Goal: Information Seeking & Learning: Learn about a topic

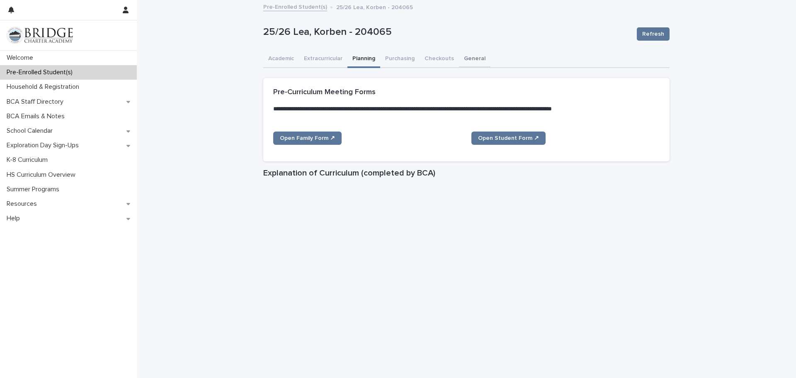
click at [469, 59] on button "General" at bounding box center [475, 59] width 32 height 17
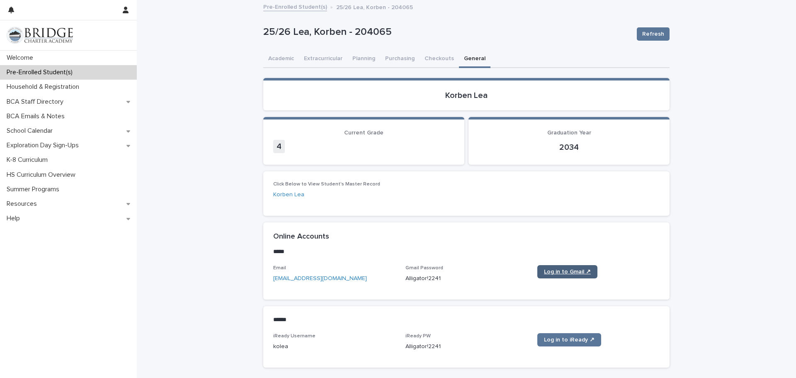
click at [547, 277] on link "Log in to Gmail ↗" at bounding box center [567, 271] width 60 height 13
click at [275, 58] on button "Academic" at bounding box center [281, 59] width 36 height 17
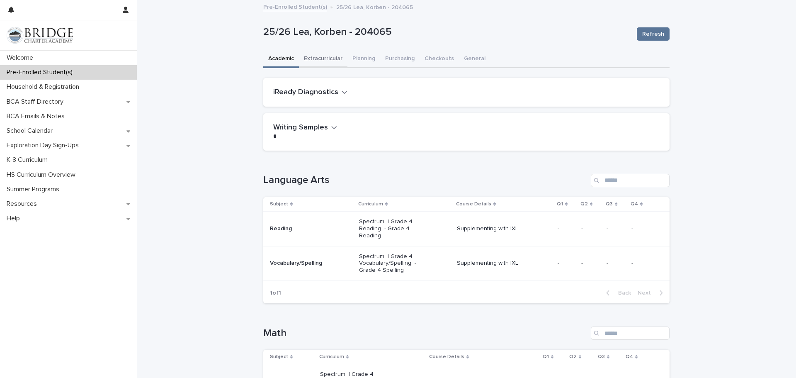
click at [312, 58] on button "Extracurricular" at bounding box center [323, 59] width 49 height 17
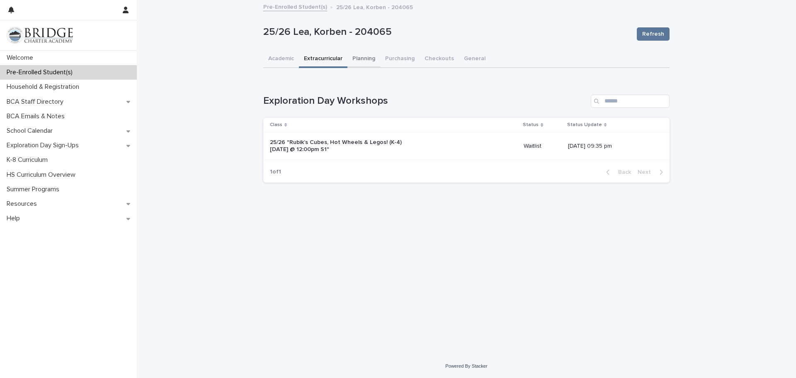
click at [357, 57] on button "Planning" at bounding box center [363, 59] width 33 height 17
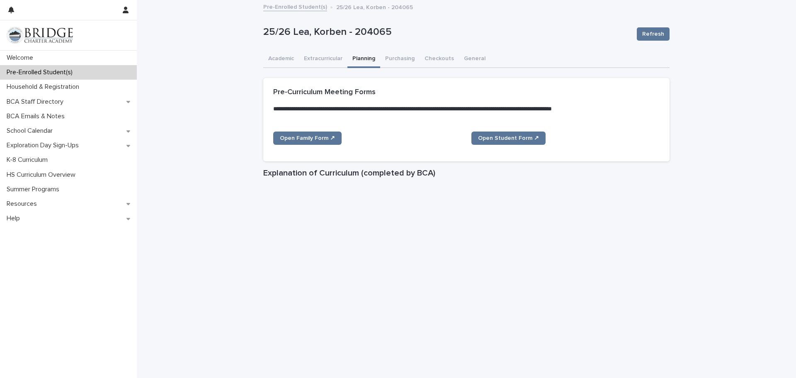
click at [286, 5] on link "Pre-Enrolled Student(s)" at bounding box center [295, 7] width 64 height 10
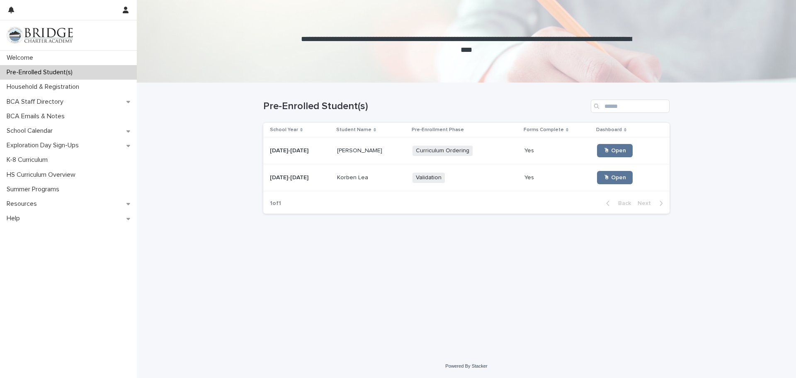
click at [346, 151] on p "[PERSON_NAME]" at bounding box center [360, 150] width 47 height 9
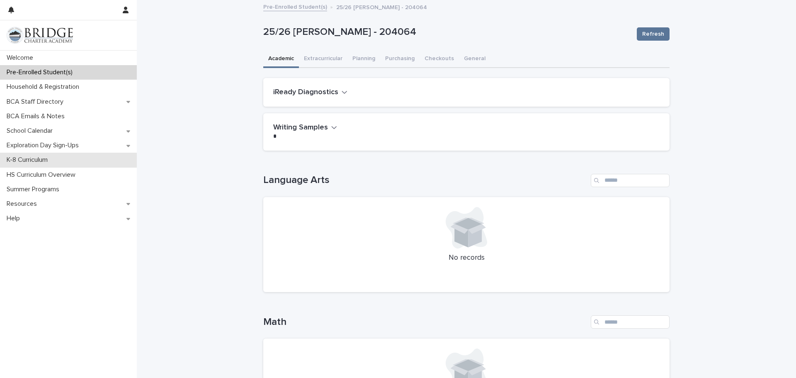
click at [35, 160] on p "K-8 Curriculum" at bounding box center [28, 160] width 51 height 8
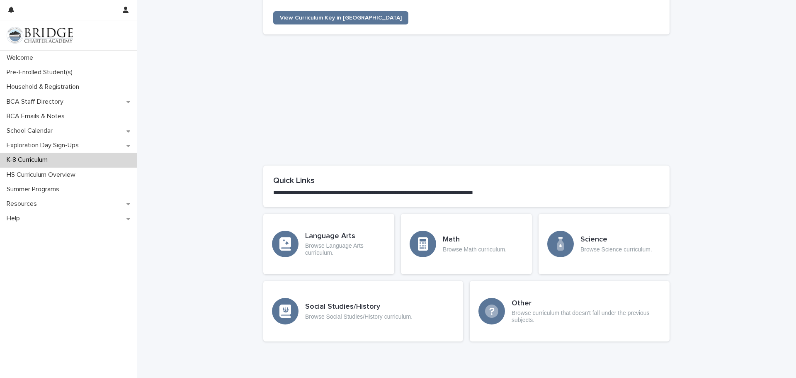
scroll to position [323, 0]
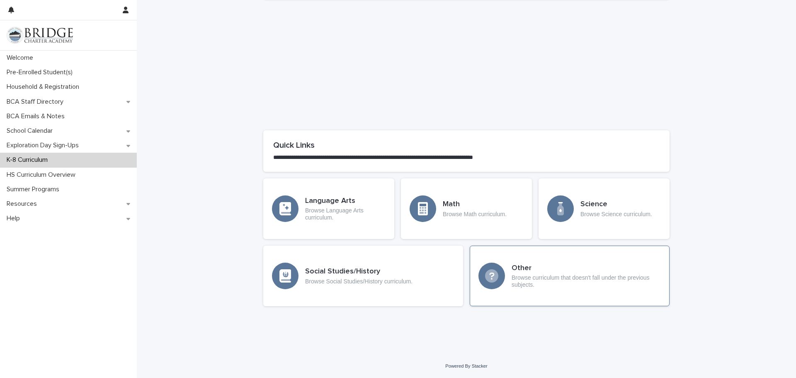
click at [486, 272] on icon at bounding box center [491, 275] width 13 height 13
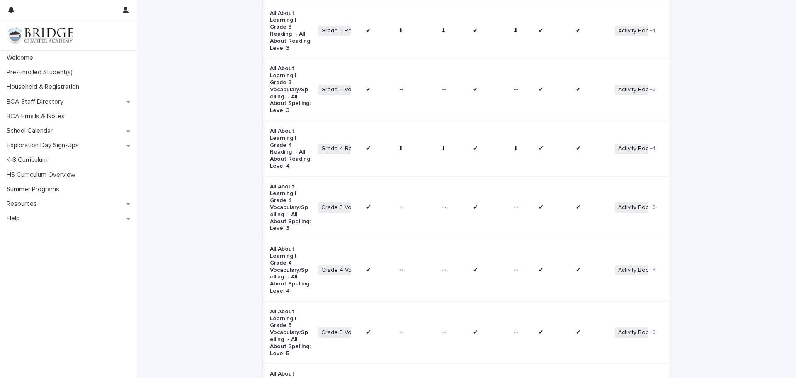
scroll to position [829, 0]
click at [35, 205] on p "Resources" at bounding box center [23, 204] width 40 height 8
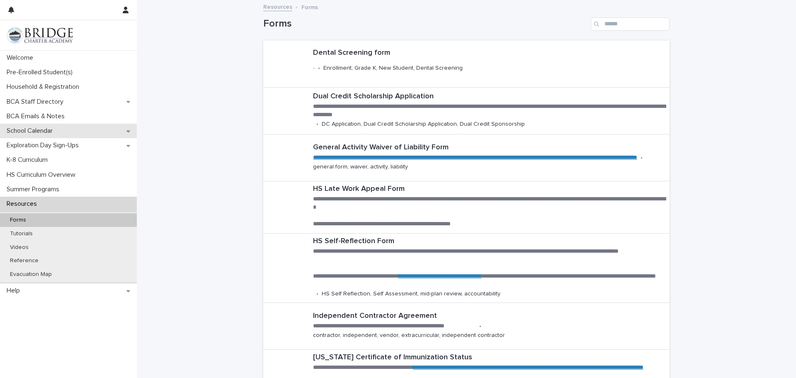
click at [47, 130] on p "School Calendar" at bounding box center [31, 131] width 56 height 8
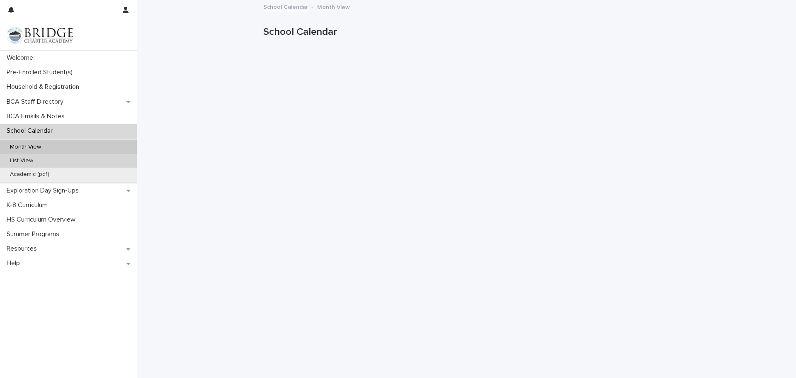
click at [31, 158] on p "List View" at bounding box center [21, 160] width 36 height 7
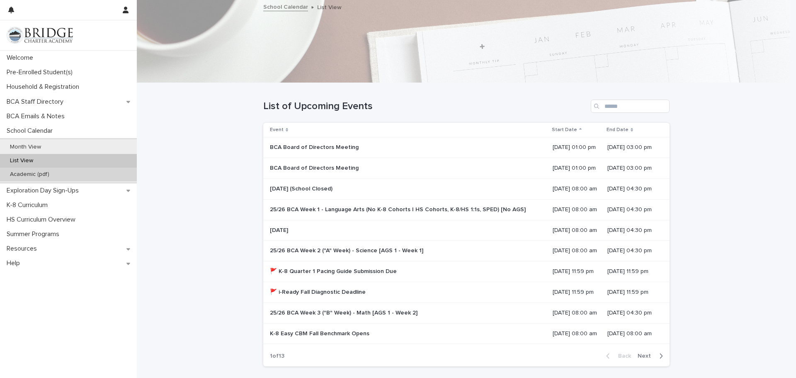
click at [31, 173] on p "Academic (pdf)" at bounding box center [29, 174] width 53 height 7
